Goal: Book appointment/travel/reservation

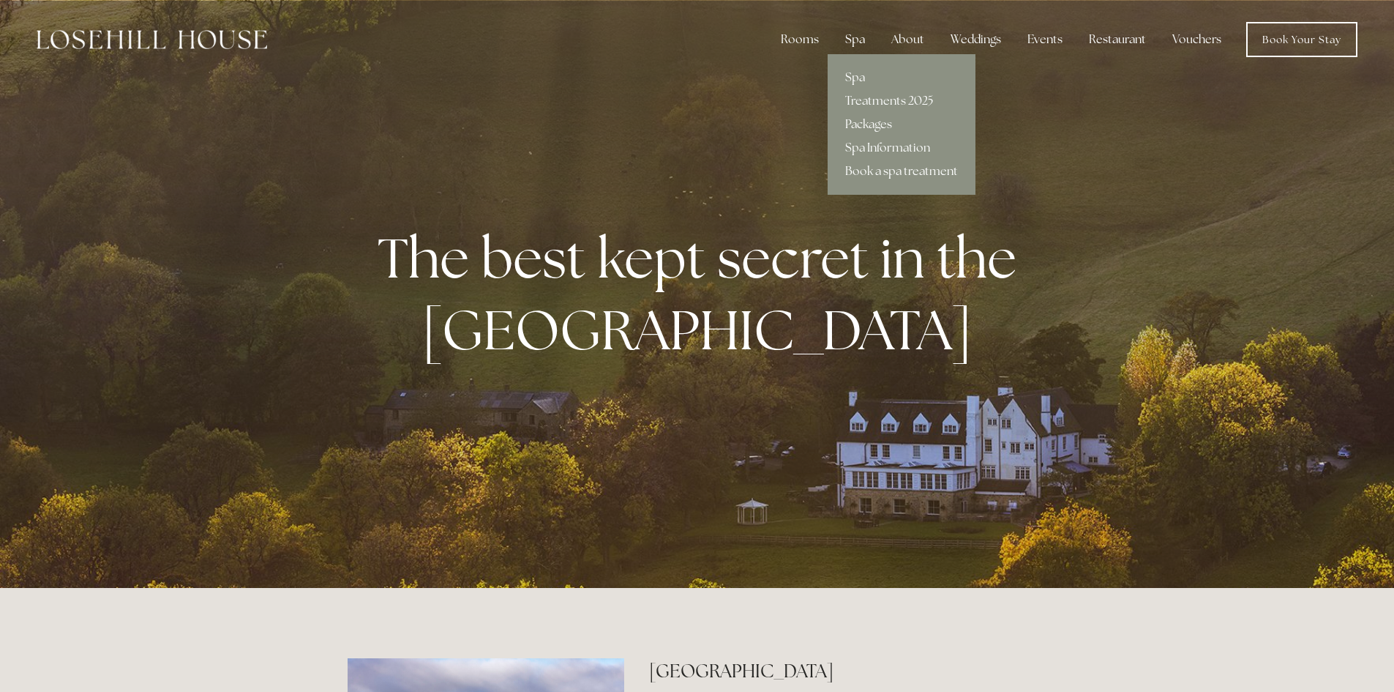
click at [852, 39] on div "Spa" at bounding box center [855, 39] width 43 height 29
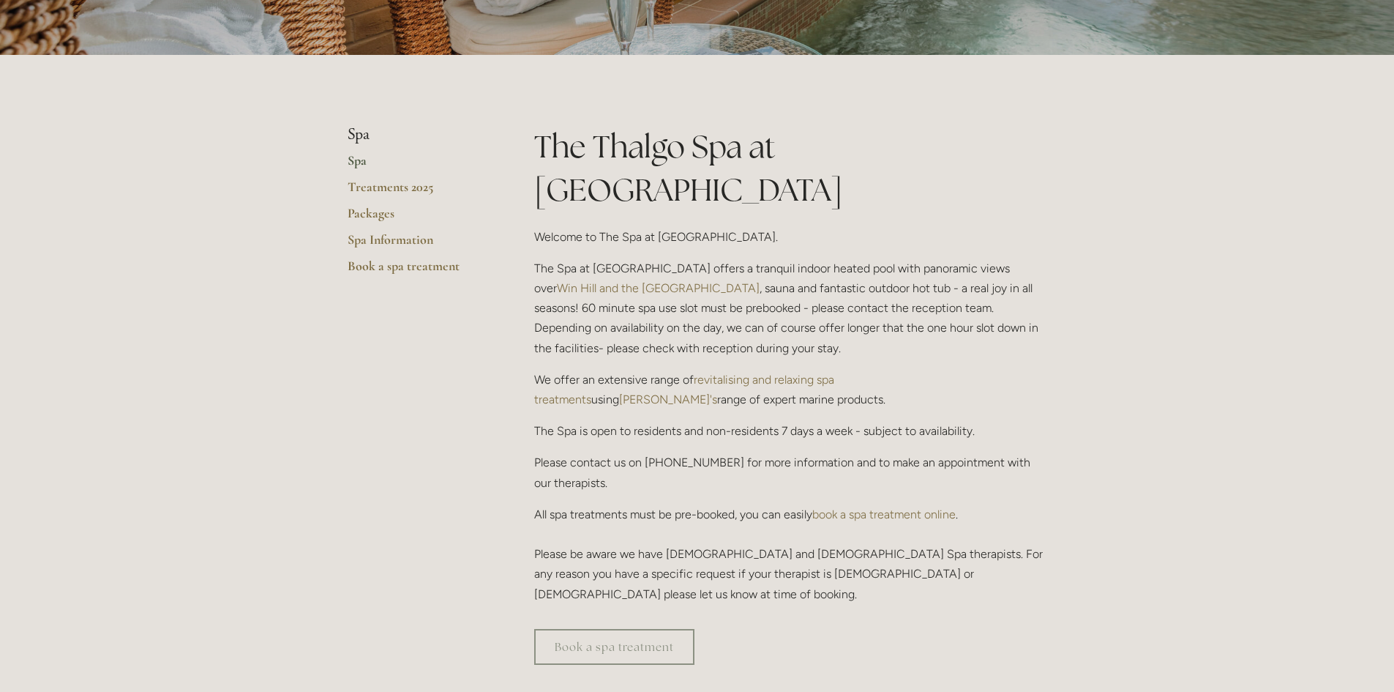
scroll to position [220, 0]
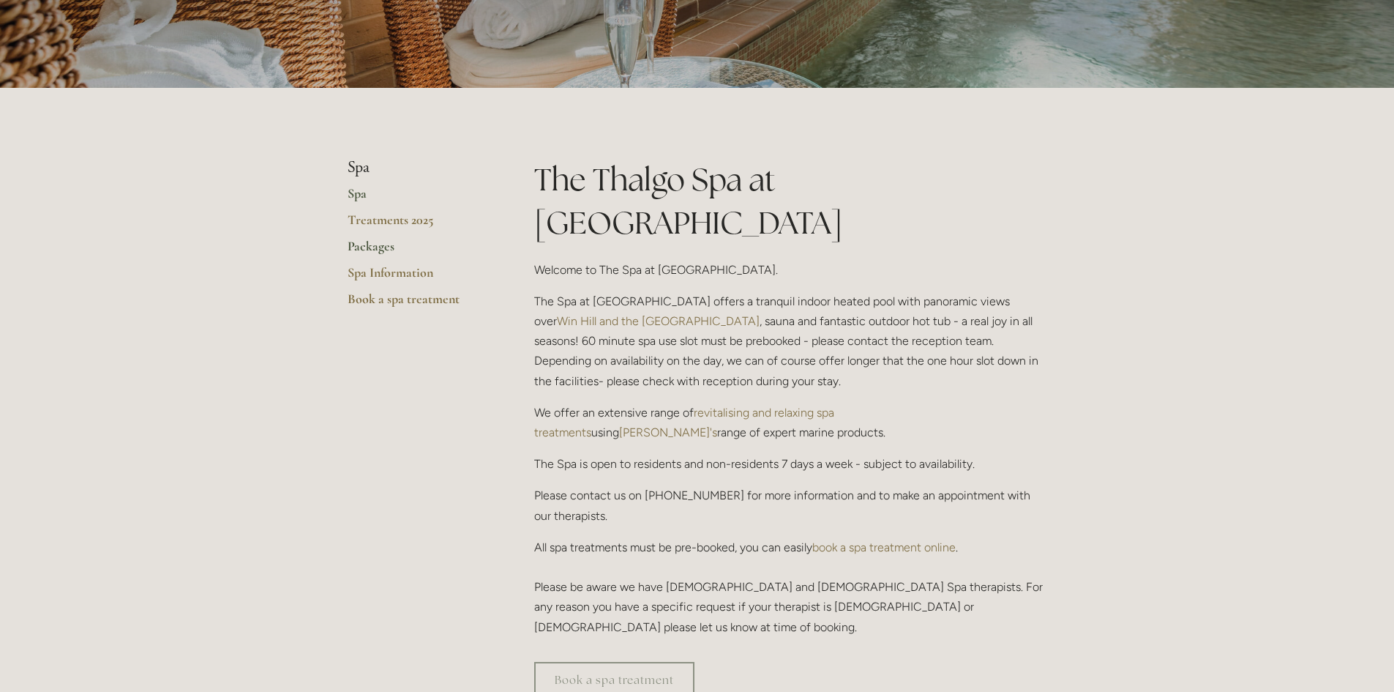
click at [360, 244] on link "Packages" at bounding box center [418, 251] width 140 height 26
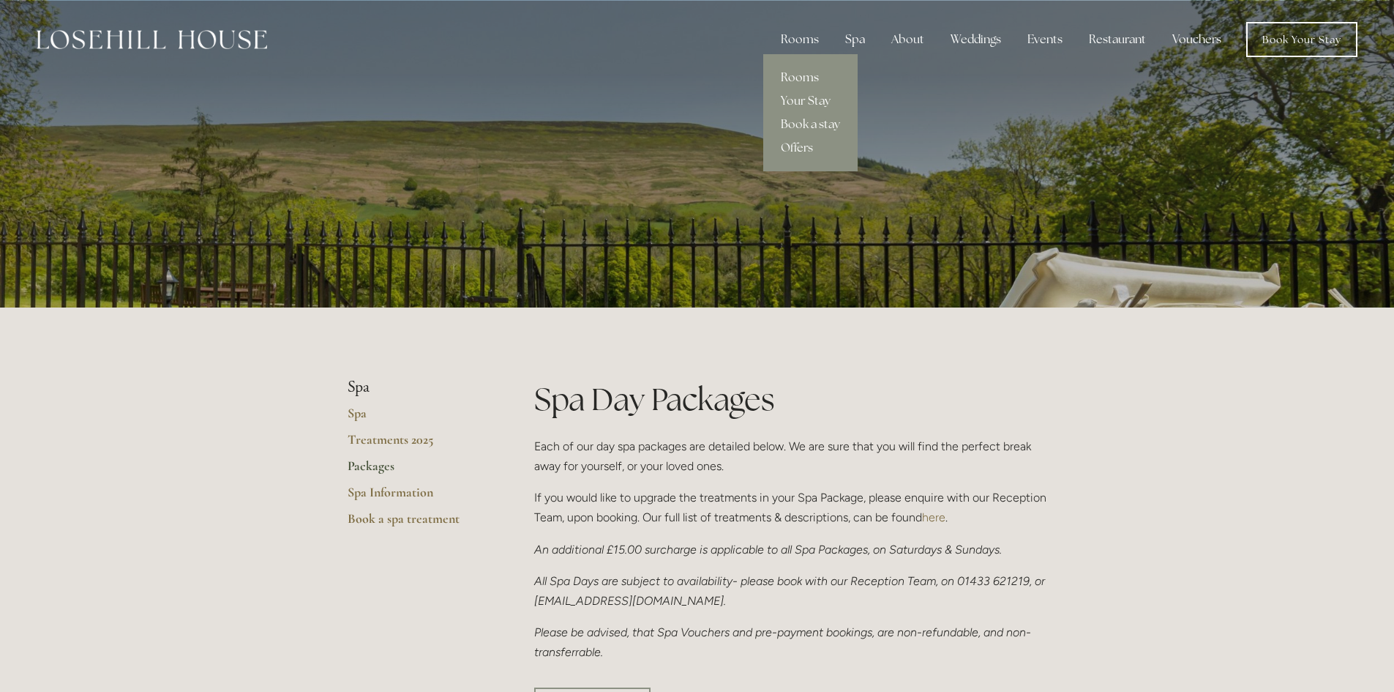
click at [806, 77] on link "Rooms" at bounding box center [810, 77] width 94 height 23
